Goal: Find specific page/section: Find specific page/section

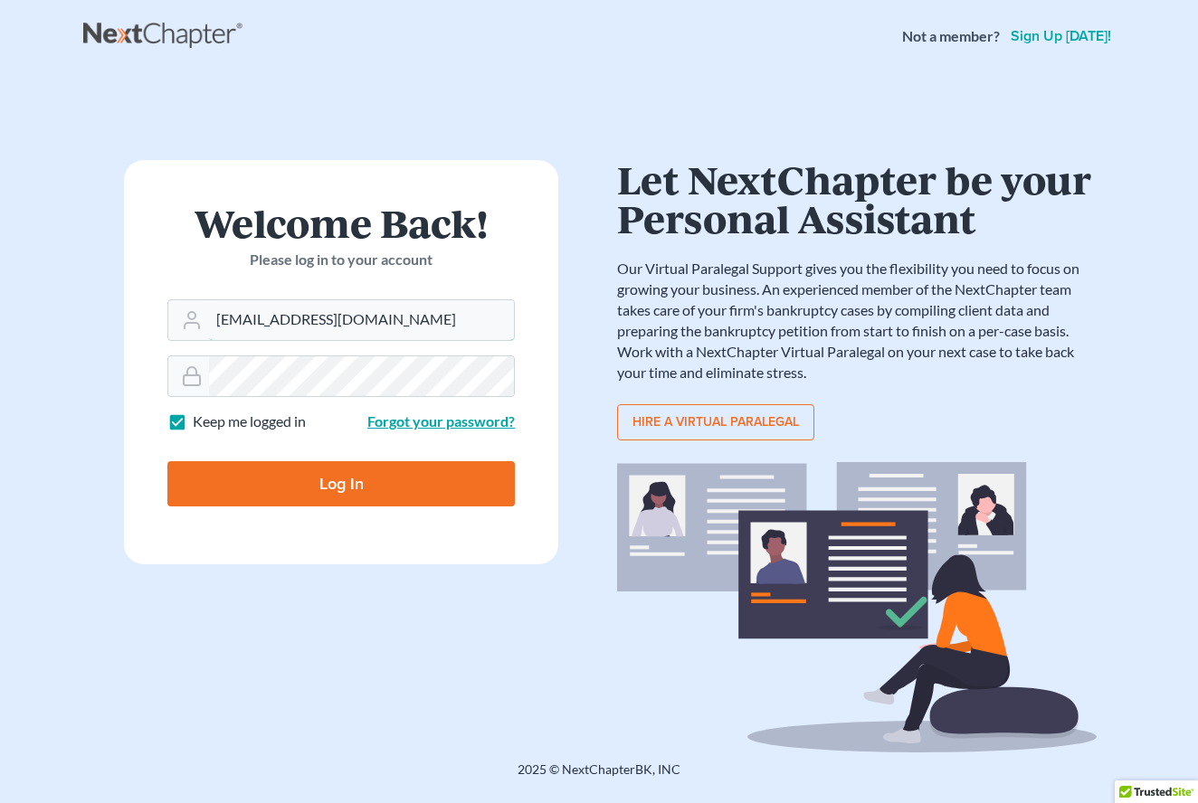
type input "[EMAIL_ADDRESS][DOMAIN_NAME]"
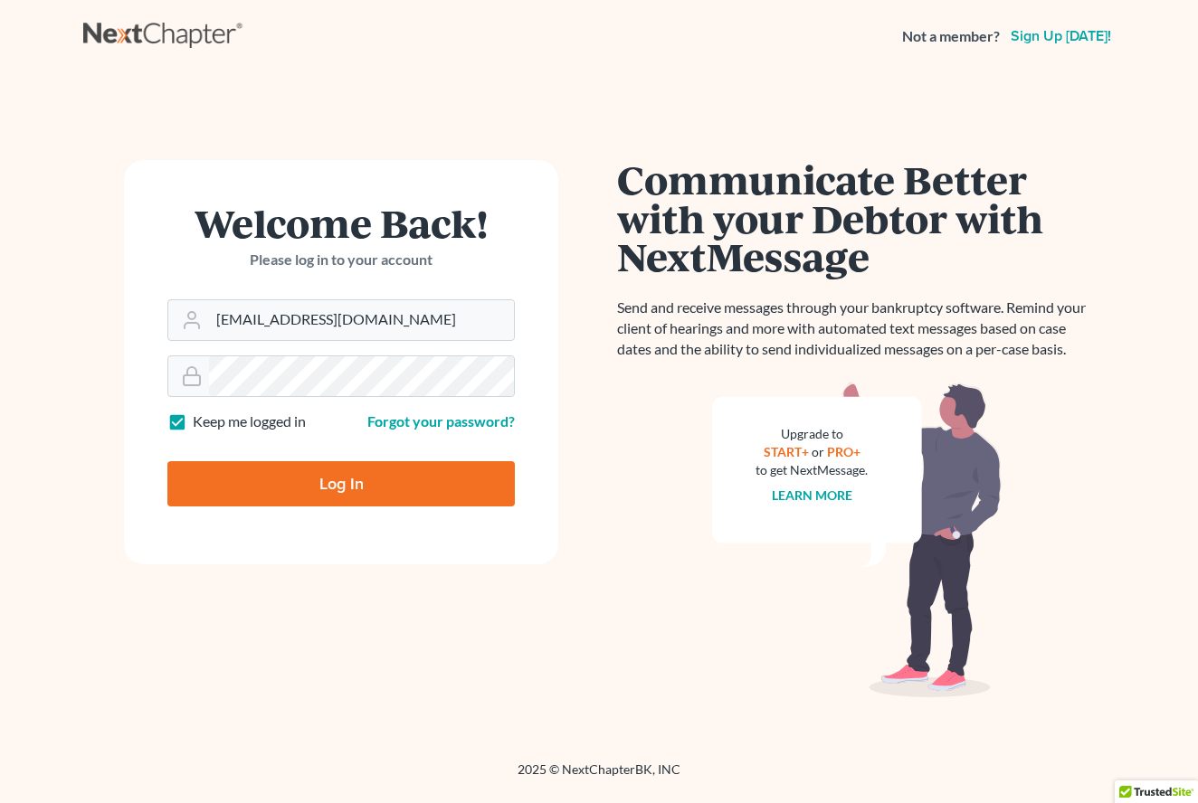
click at [352, 490] on input "Log In" at bounding box center [340, 483] width 347 height 45
type input "Thinking..."
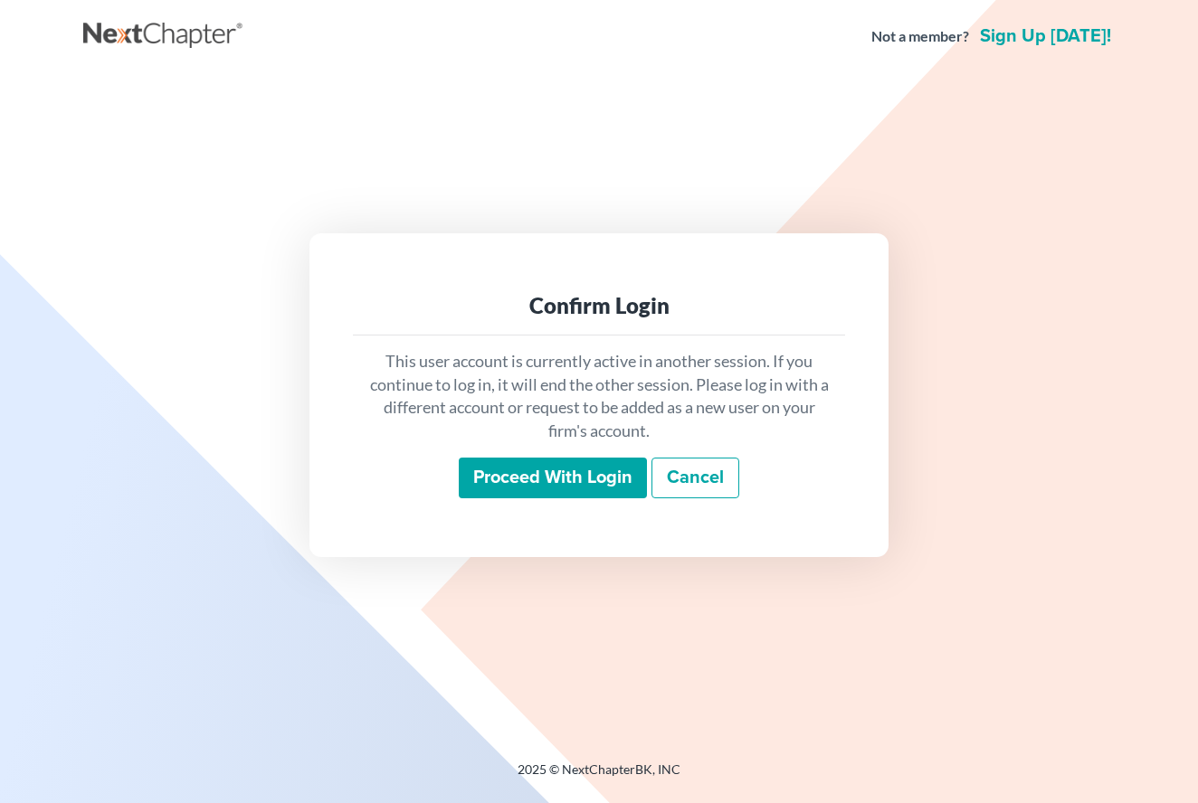
click at [547, 463] on input "Proceed with login" at bounding box center [553, 479] width 188 height 42
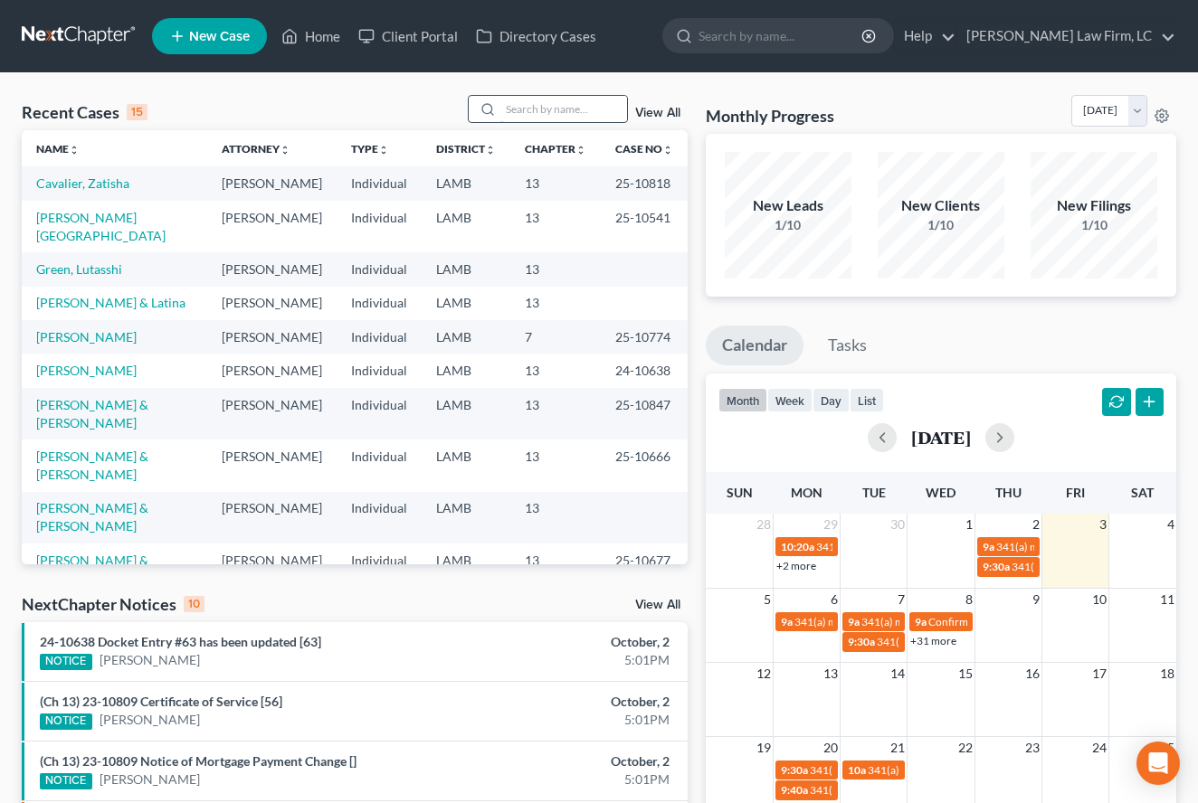
click at [524, 104] on input "search" at bounding box center [563, 109] width 127 height 26
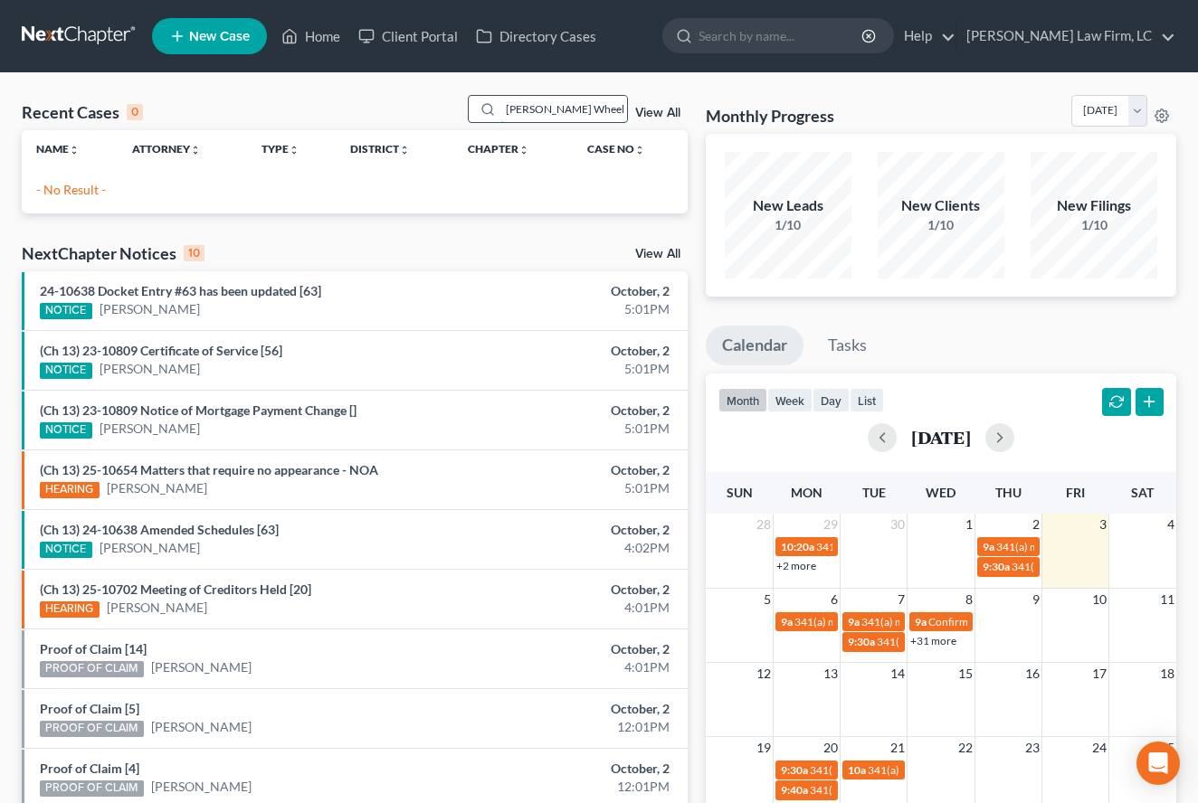
drag, startPoint x: 568, startPoint y: 108, endPoint x: 469, endPoint y: 108, distance: 99.5
click at [469, 108] on div "[PERSON_NAME] Wheels" at bounding box center [548, 109] width 161 height 28
drag, startPoint x: 579, startPoint y: 107, endPoint x: 449, endPoint y: 109, distance: 130.3
click at [449, 109] on div "Recent Cases 0 [PERSON_NAME] Wheels View All" at bounding box center [355, 112] width 666 height 35
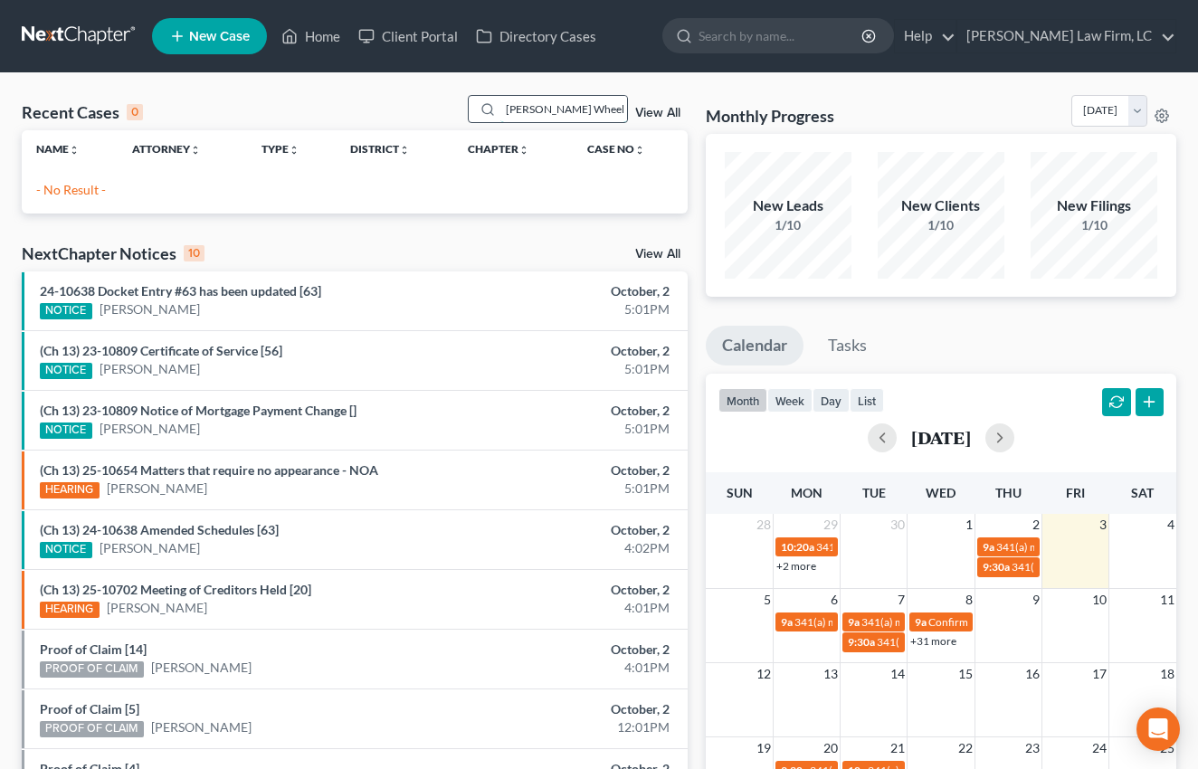
click at [564, 108] on input "[PERSON_NAME] Wheels" at bounding box center [563, 109] width 127 height 26
click at [565, 109] on input "[PERSON_NAME] Wheels" at bounding box center [563, 109] width 127 height 26
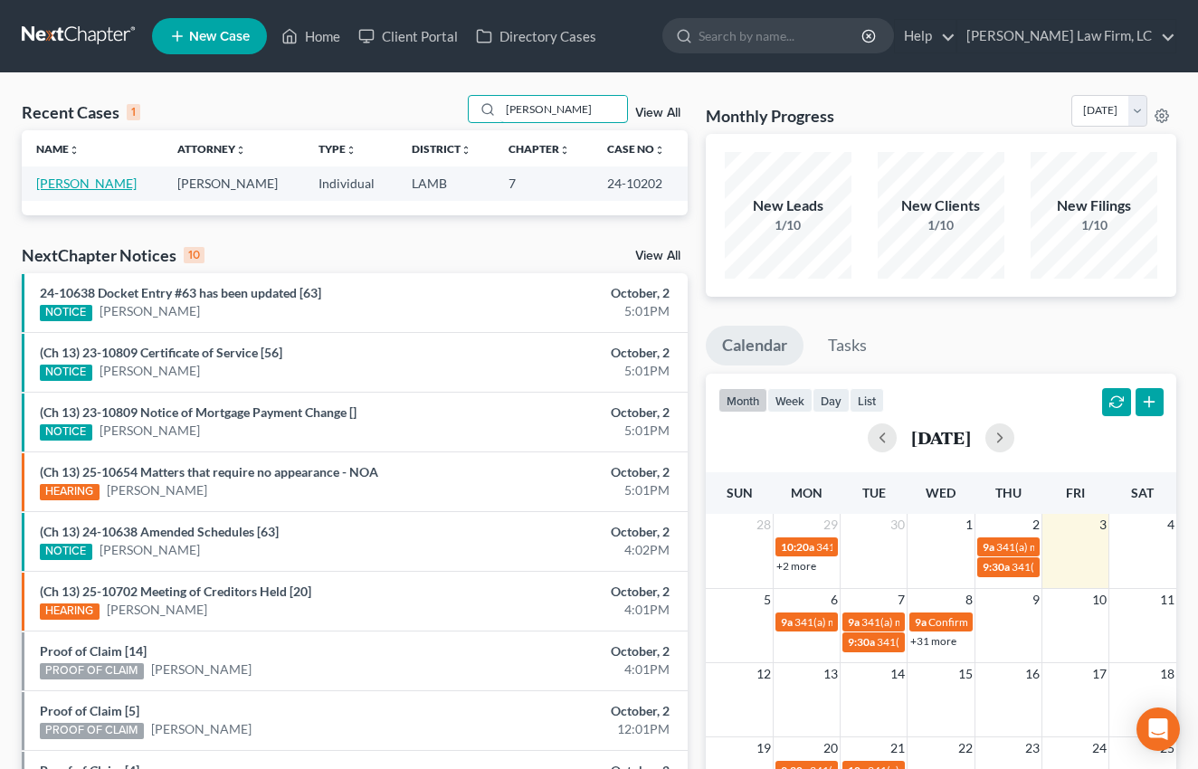
type input "[PERSON_NAME]"
click at [93, 176] on link "[PERSON_NAME]" at bounding box center [86, 183] width 100 height 15
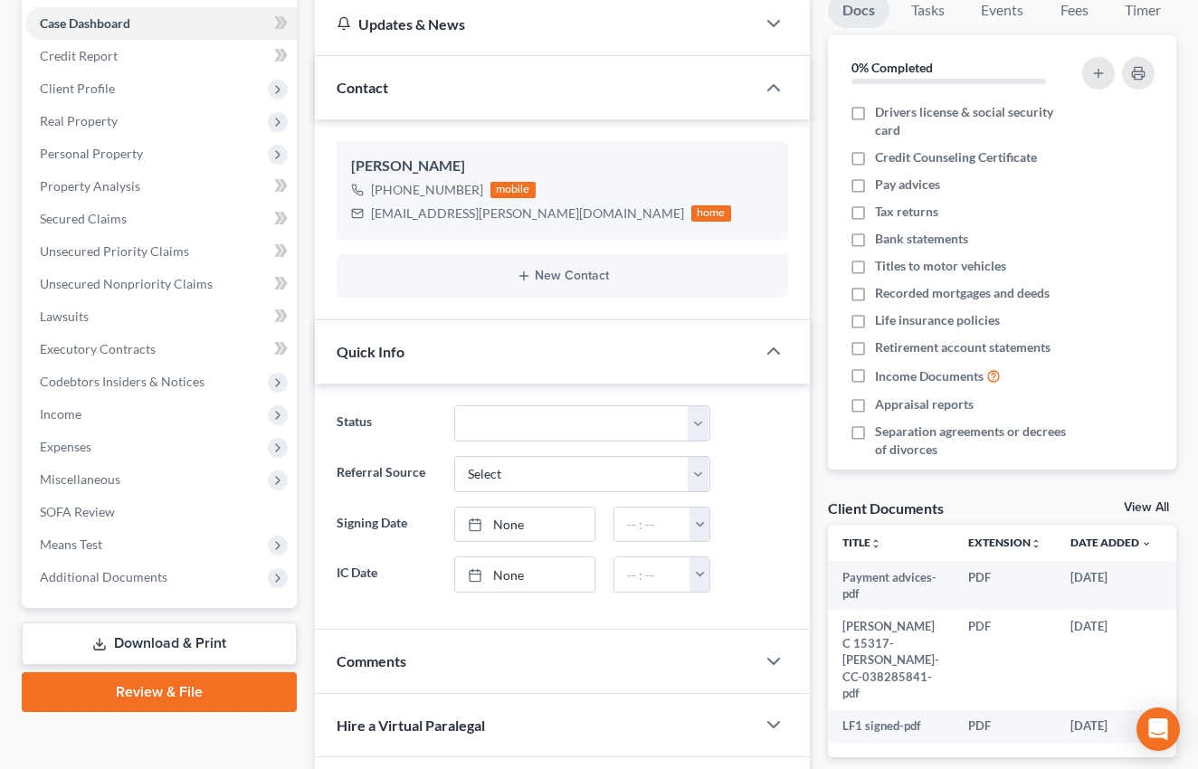
scroll to position [206, 0]
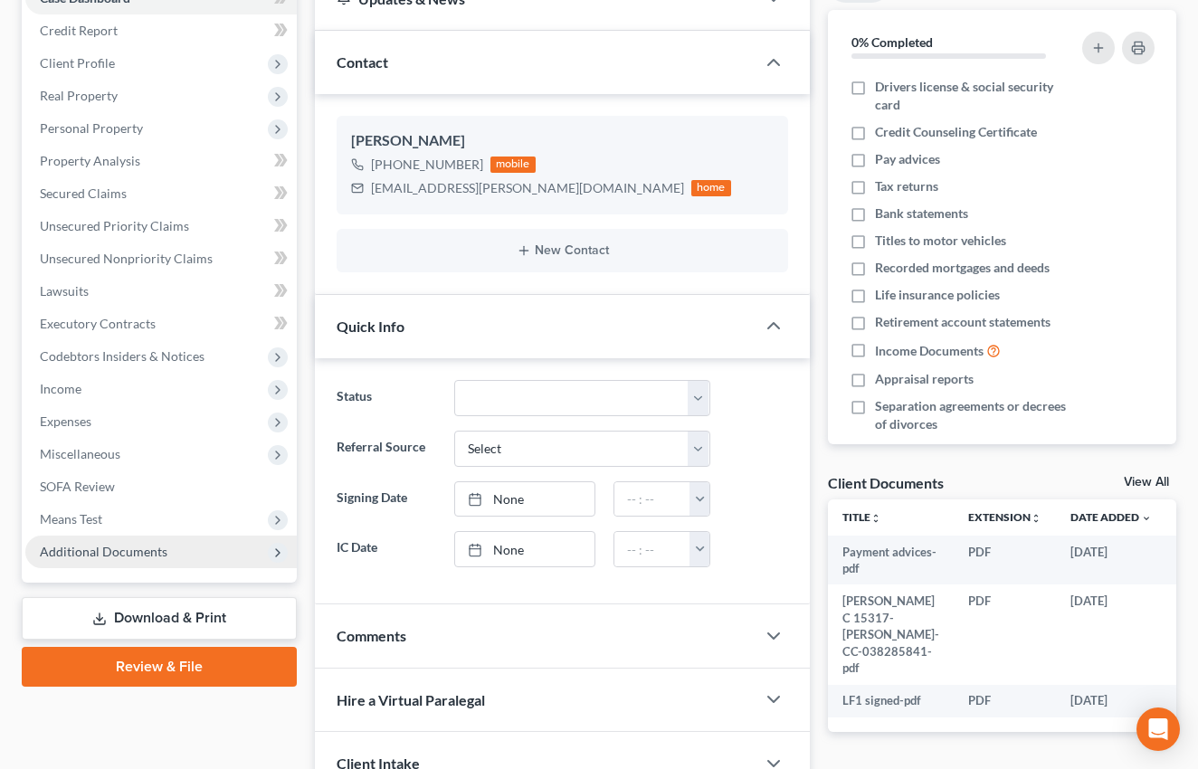
click at [182, 562] on span "Additional Documents" at bounding box center [160, 552] width 271 height 33
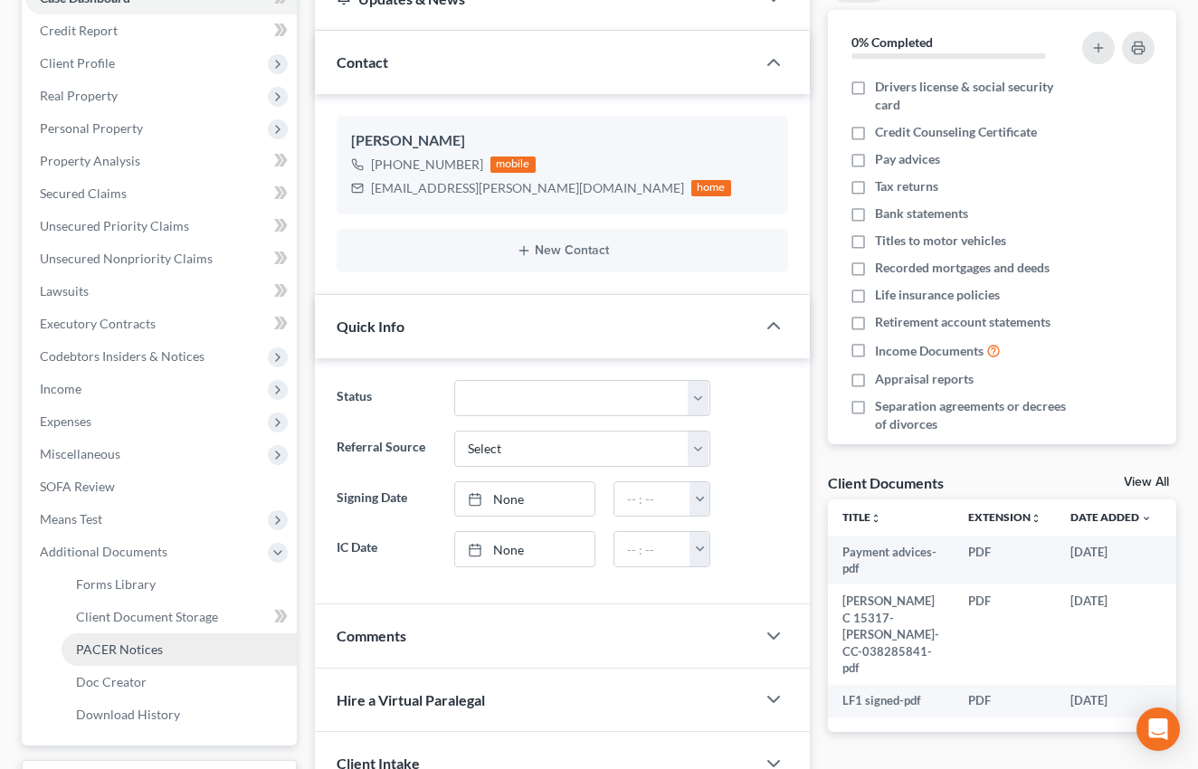
click at [139, 653] on span "PACER Notices" at bounding box center [119, 648] width 87 height 15
